Goal: Check status: Check status

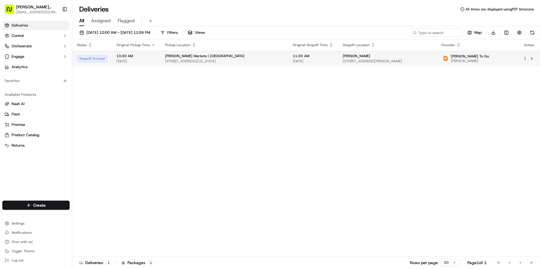
click at [92, 57] on div "Dropoff Arrived" at bounding box center [92, 58] width 30 height 7
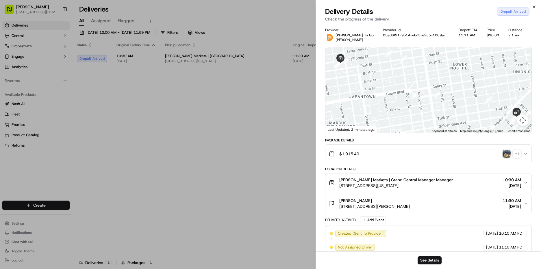
click at [509, 156] on img "button" at bounding box center [507, 154] width 8 height 8
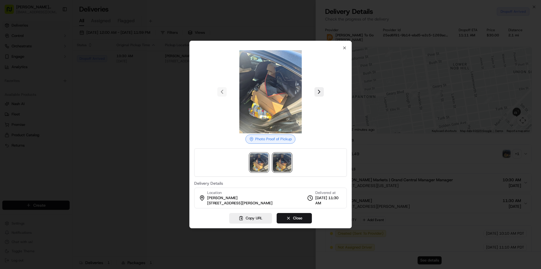
click at [279, 166] on img at bounding box center [282, 162] width 18 height 18
click at [265, 168] on img at bounding box center [259, 162] width 18 height 18
click at [282, 168] on img at bounding box center [282, 162] width 18 height 18
click at [299, 220] on button "Close" at bounding box center [294, 218] width 35 height 10
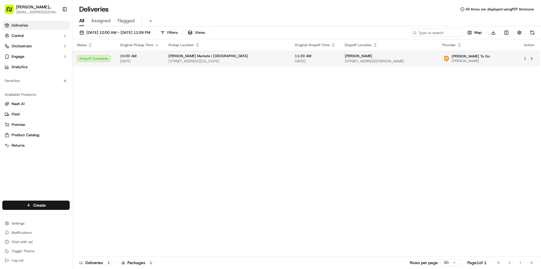
click at [486, 58] on span "[PERSON_NAME] To Go" at bounding box center [471, 56] width 38 height 5
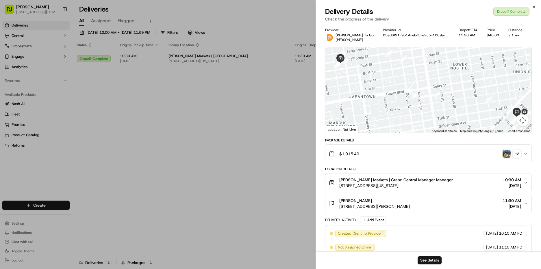
click at [520, 156] on div "+ 2" at bounding box center [517, 154] width 8 height 8
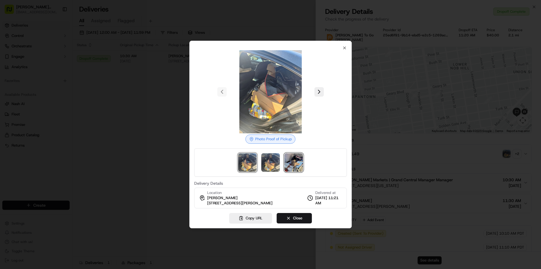
click at [293, 164] on img at bounding box center [293, 162] width 18 height 18
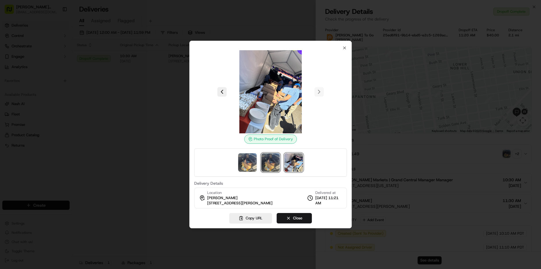
click at [270, 165] on img at bounding box center [270, 162] width 18 height 18
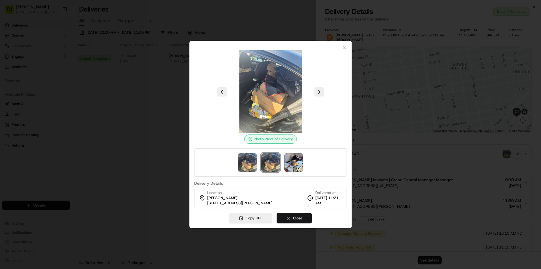
click at [290, 221] on button "Close" at bounding box center [294, 218] width 35 height 10
